Goal: Task Accomplishment & Management: Complete application form

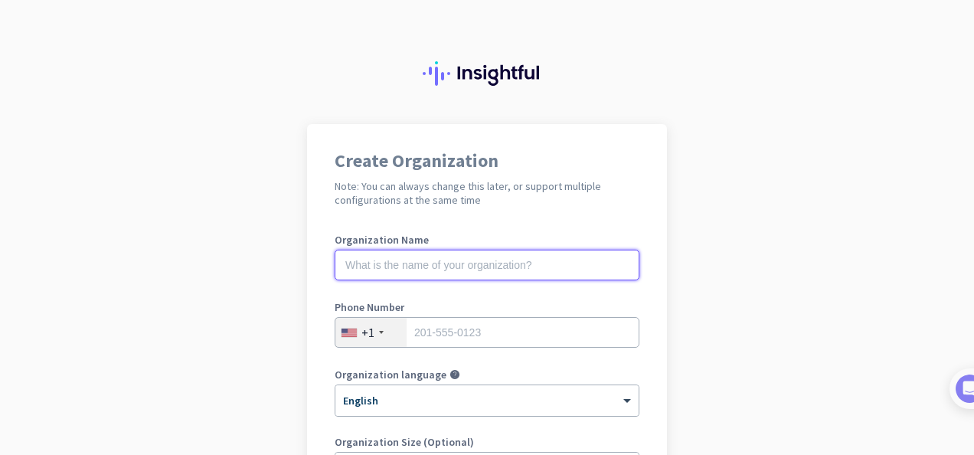
click at [396, 266] on input "text" at bounding box center [487, 265] width 305 height 31
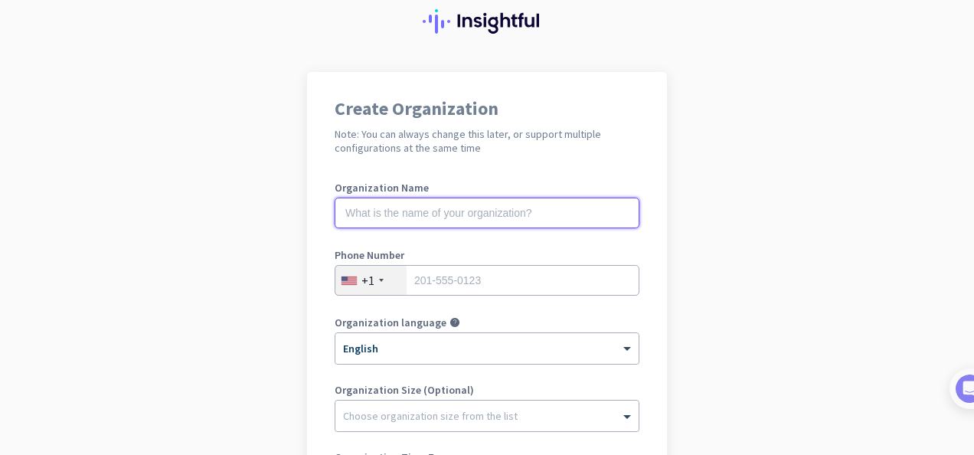
scroll to position [77, 0]
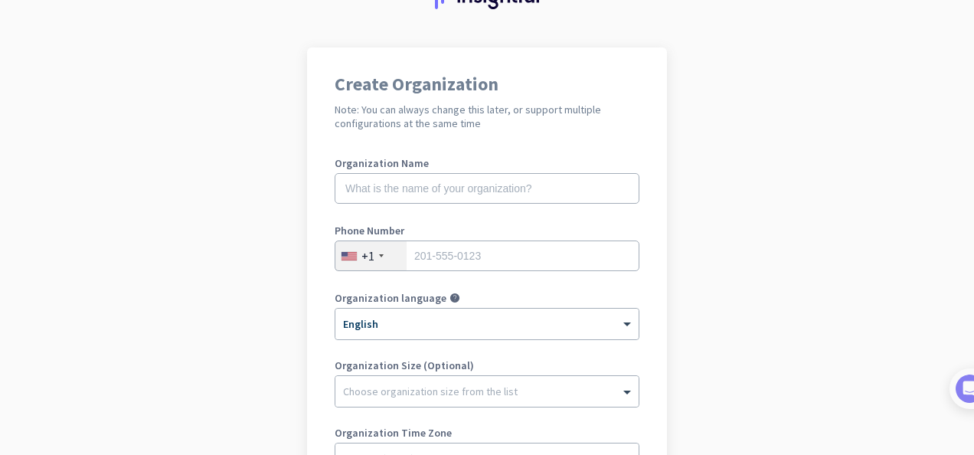
click at [380, 248] on div "+1" at bounding box center [371, 255] width 71 height 29
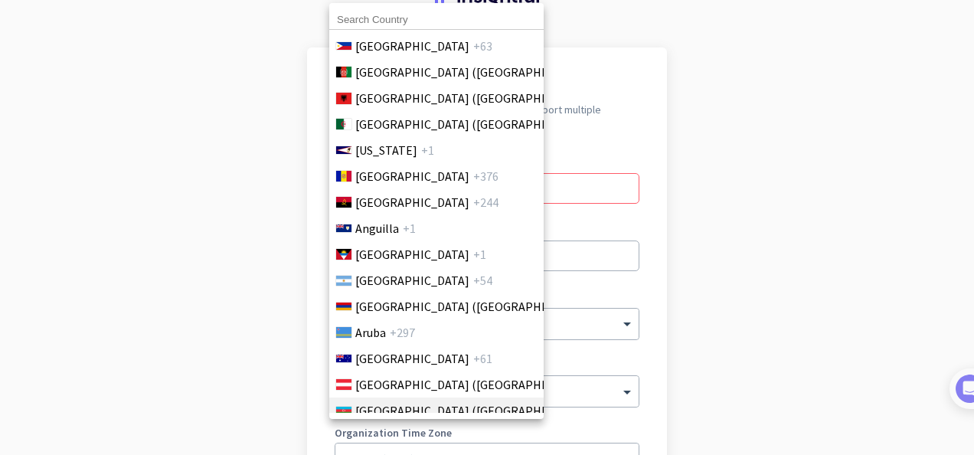
scroll to position [230, 0]
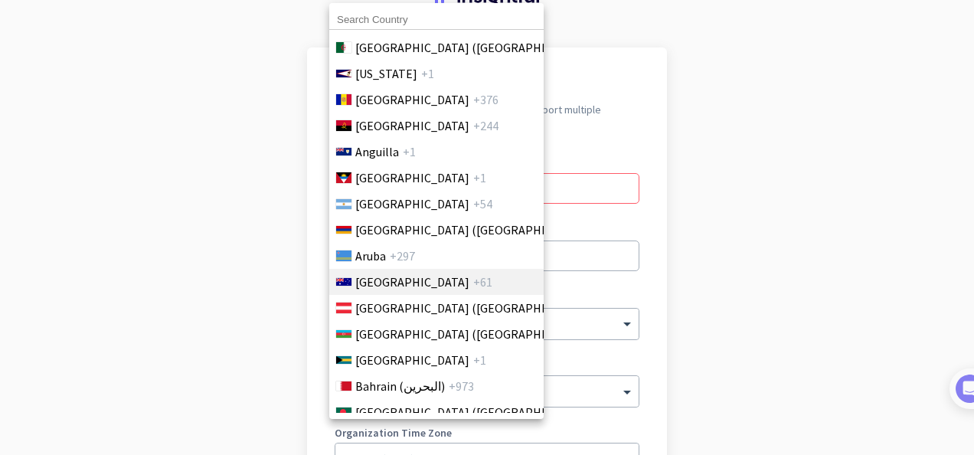
click at [473, 280] on span "+61" at bounding box center [482, 282] width 19 height 18
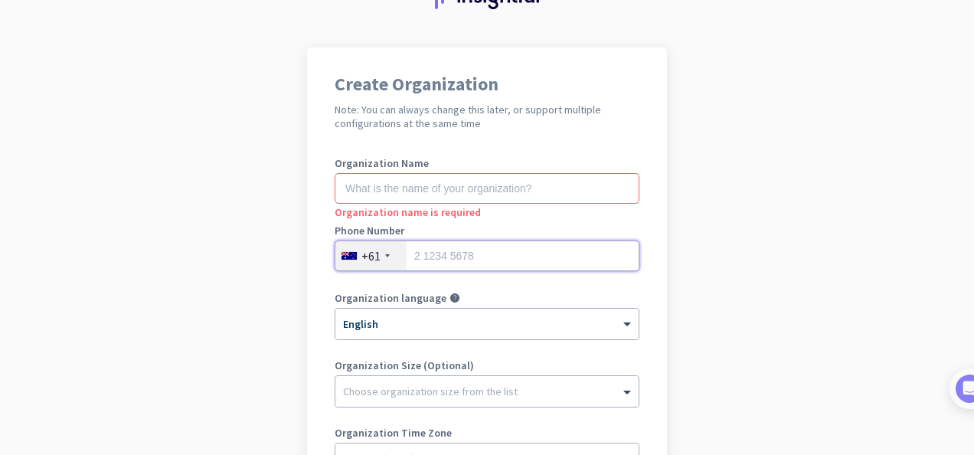
click at [472, 264] on input "tel" at bounding box center [487, 256] width 305 height 31
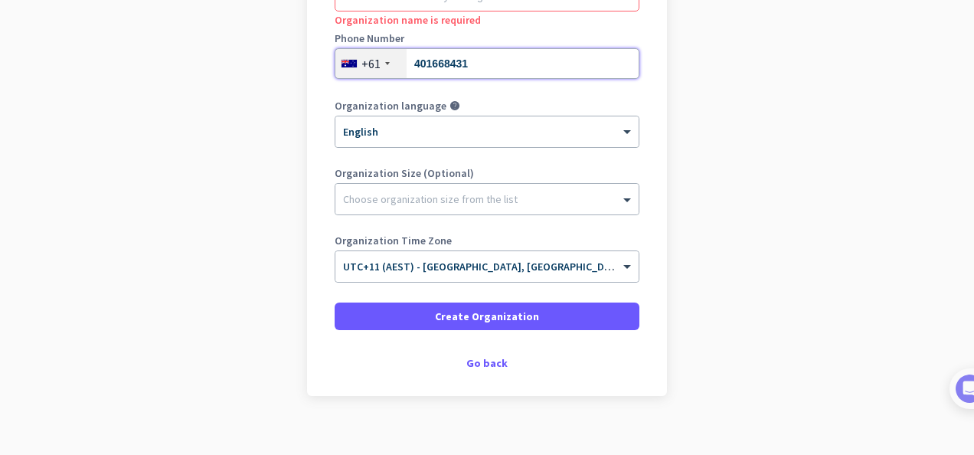
scroll to position [290, 0]
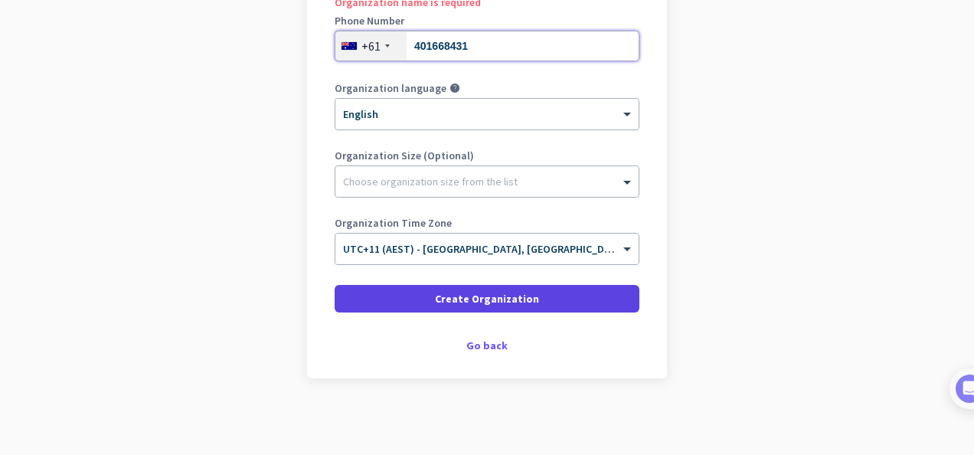
type input "401668431"
click at [556, 287] on span at bounding box center [487, 298] width 305 height 37
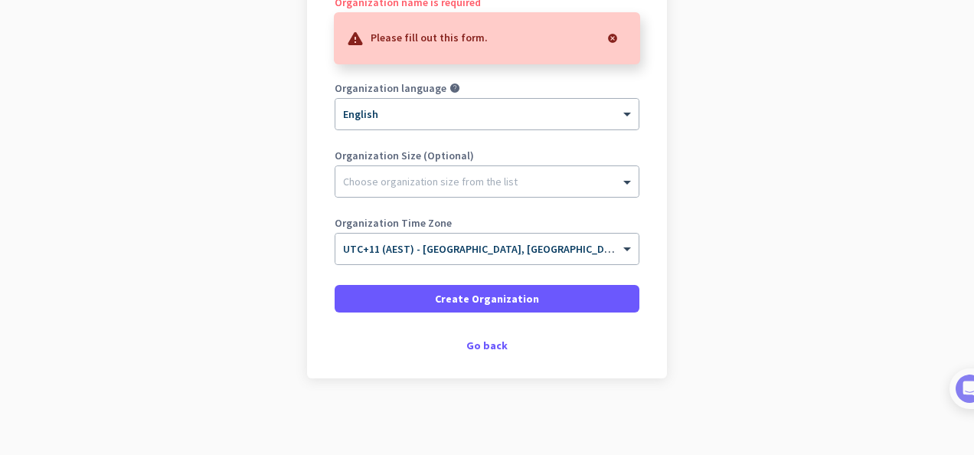
click at [606, 29] on div at bounding box center [613, 38] width 31 height 31
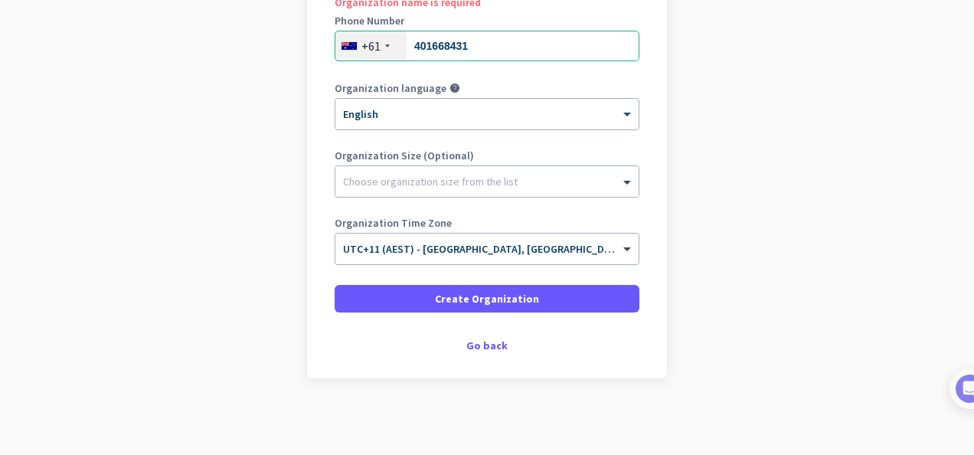
scroll to position [61, 0]
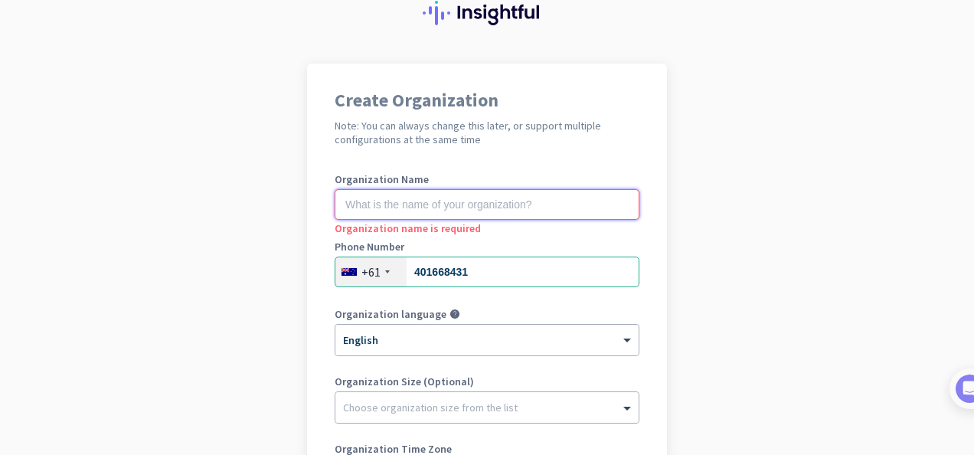
click at [512, 203] on input "text" at bounding box center [487, 204] width 305 height 31
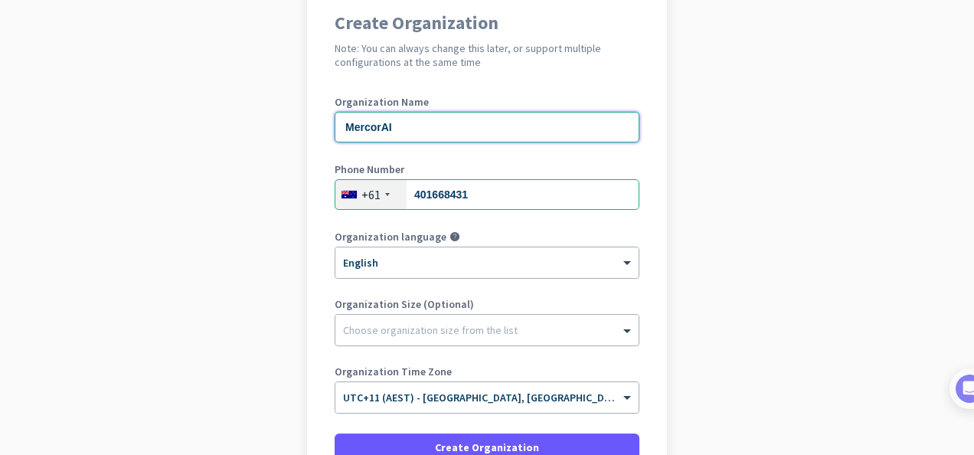
scroll to position [287, 0]
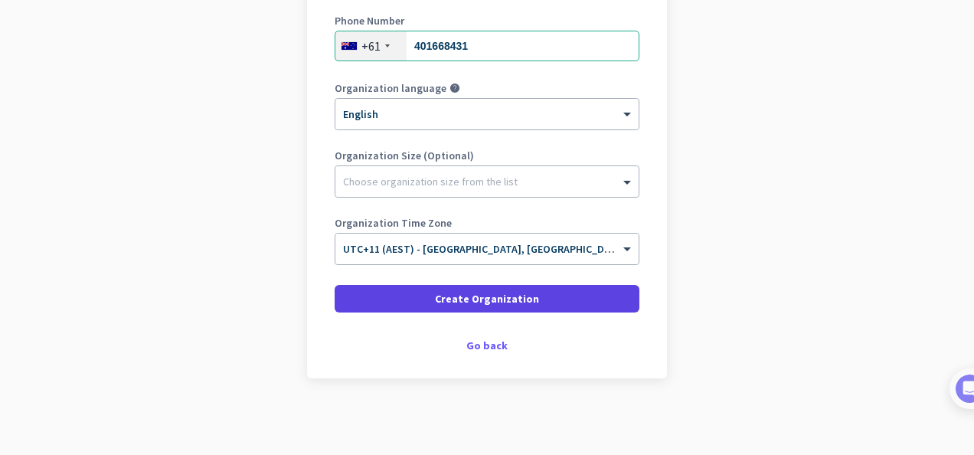
type input "MercorAI"
click at [551, 303] on span at bounding box center [487, 298] width 305 height 37
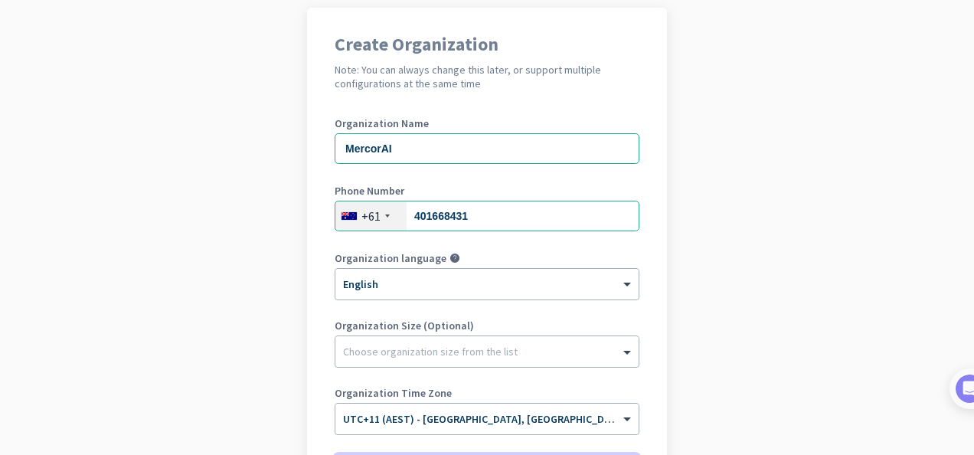
scroll to position [210, 0]
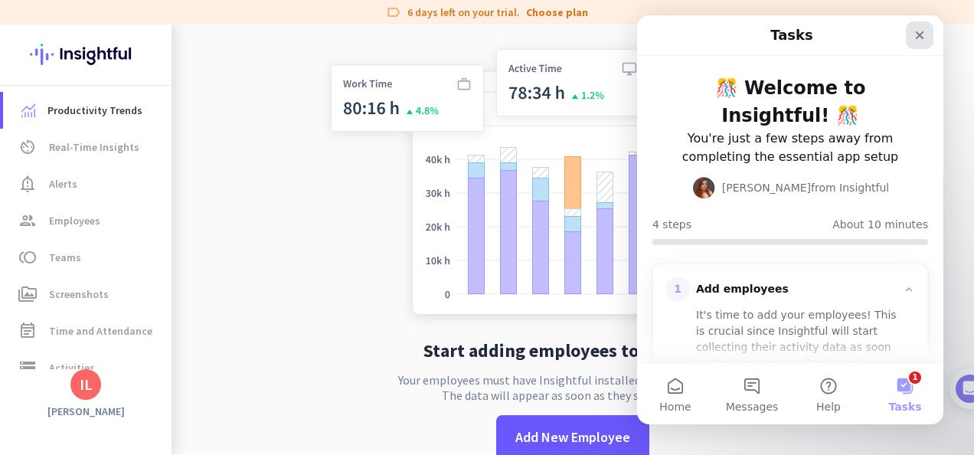
click at [918, 34] on icon "Close" at bounding box center [920, 35] width 8 height 8
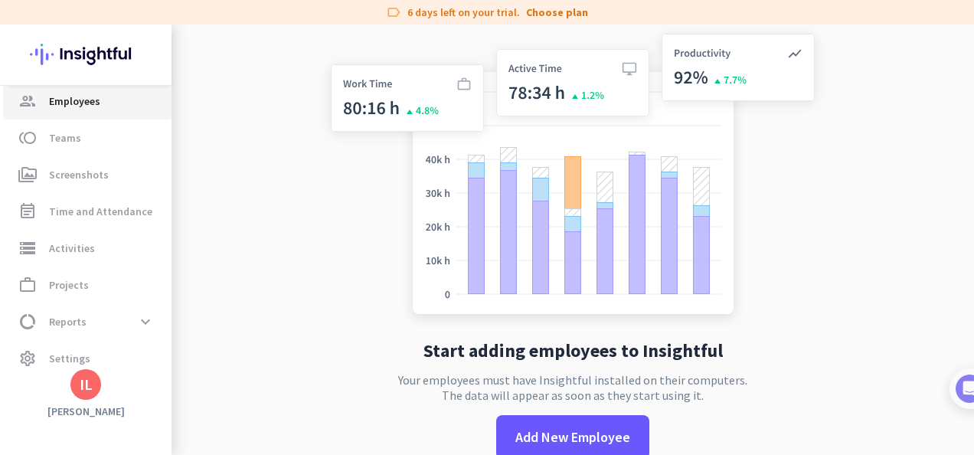
scroll to position [133, 0]
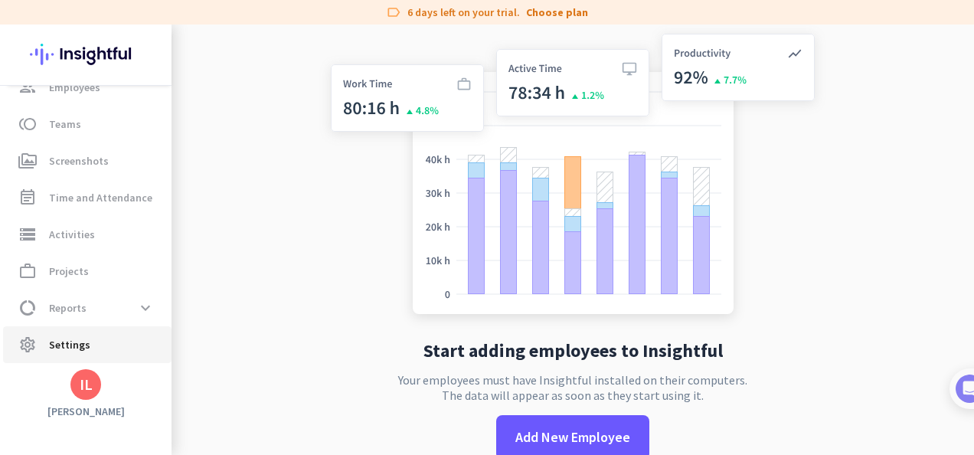
click at [80, 349] on span "Settings" at bounding box center [69, 345] width 41 height 18
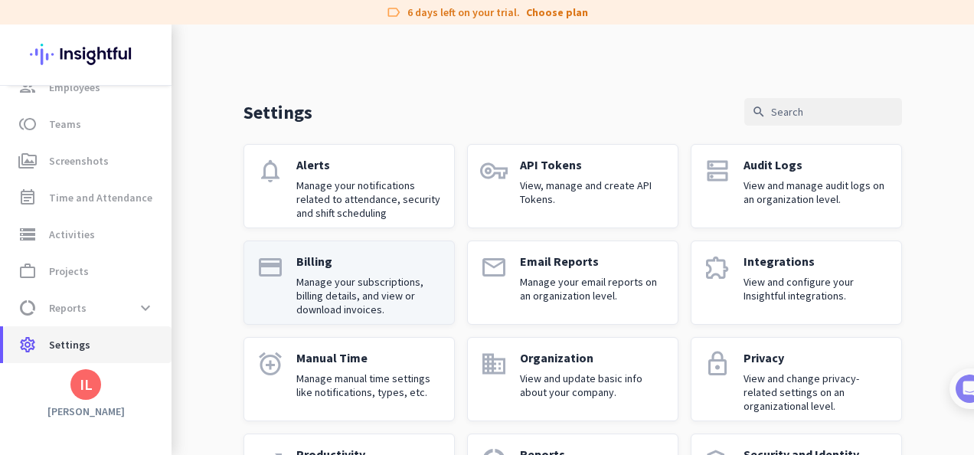
scroll to position [184, 0]
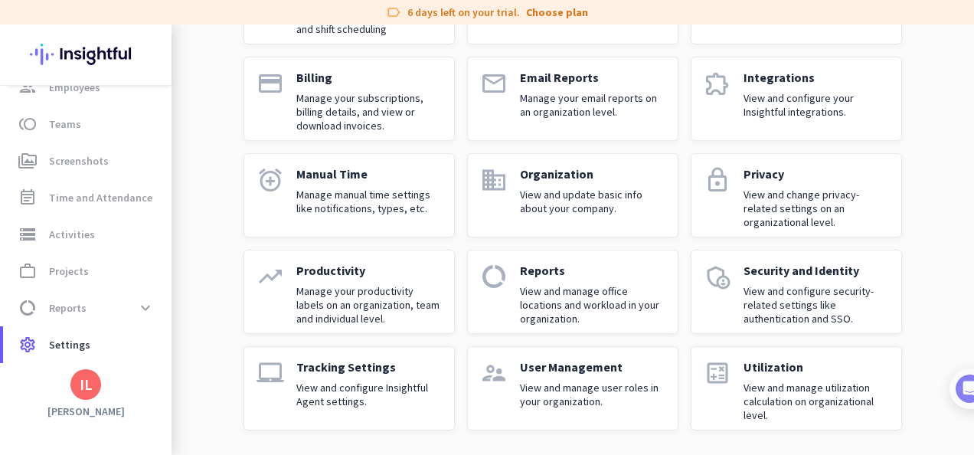
click at [83, 382] on div "IL" at bounding box center [86, 384] width 13 height 15
click at [204, 349] on span "Sign out" at bounding box center [167, 356] width 93 height 14
